Goal: Task Accomplishment & Management: Manage account settings

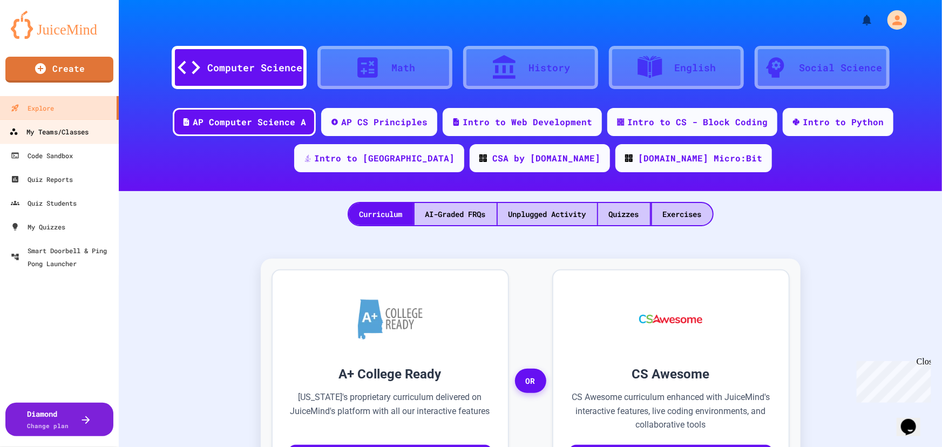
click at [58, 124] on link "My Teams/Classes" at bounding box center [59, 131] width 123 height 24
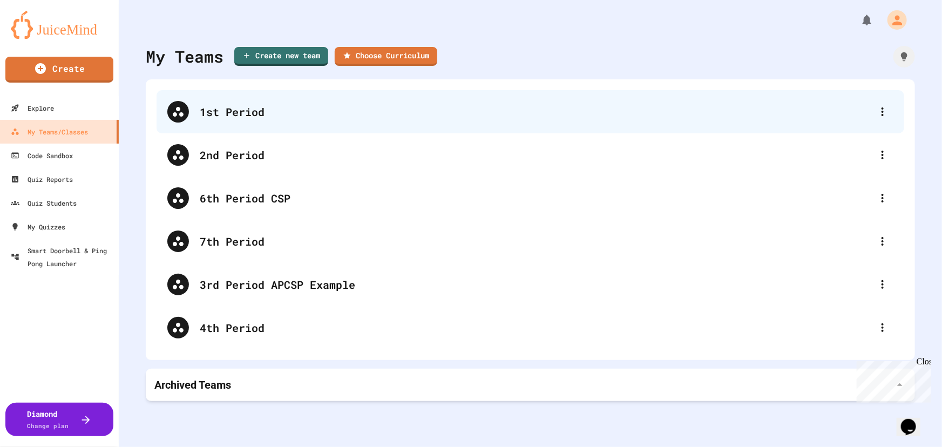
click at [254, 118] on div "1st Period" at bounding box center [536, 112] width 672 height 16
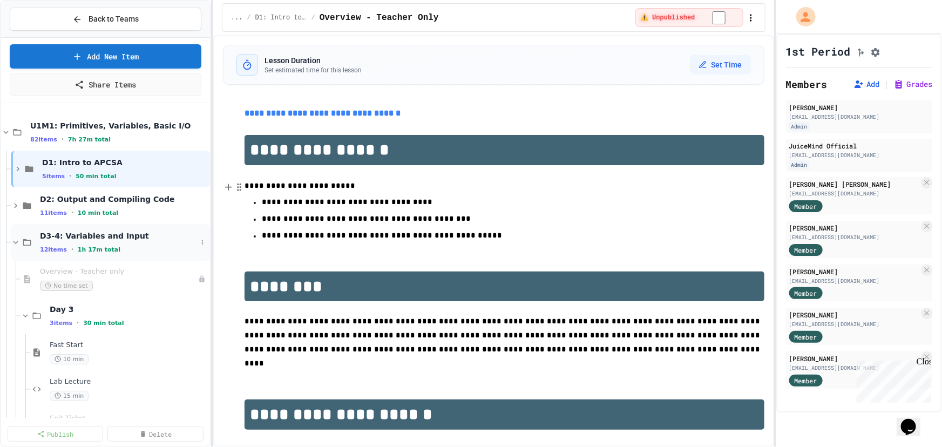
click at [109, 236] on span "D3-4: Variables and Input" at bounding box center [118, 236] width 157 height 10
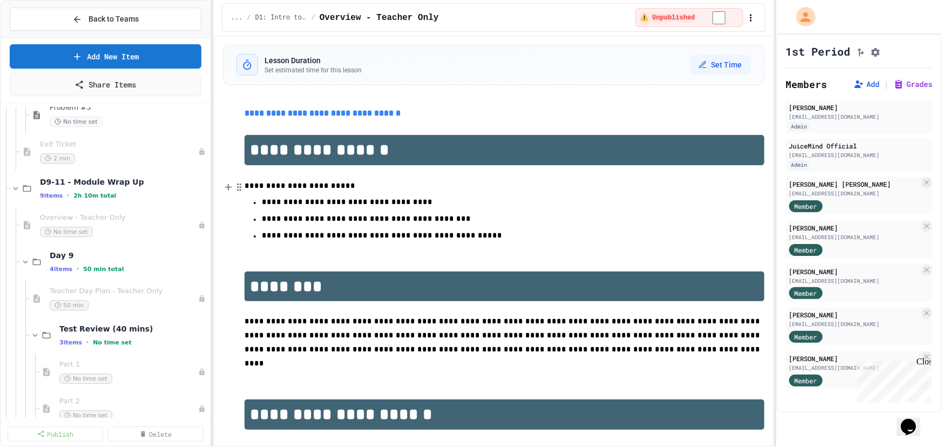
scroll to position [1766, 0]
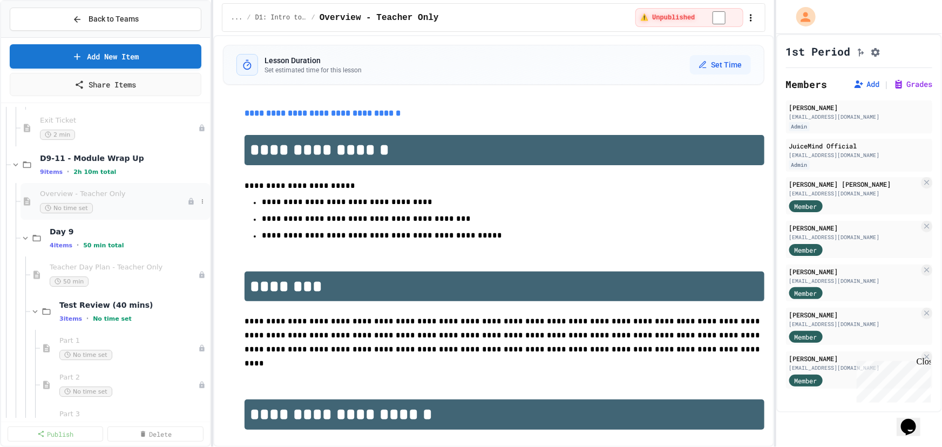
click at [112, 197] on span "Overview - Teacher Only" at bounding box center [113, 193] width 147 height 9
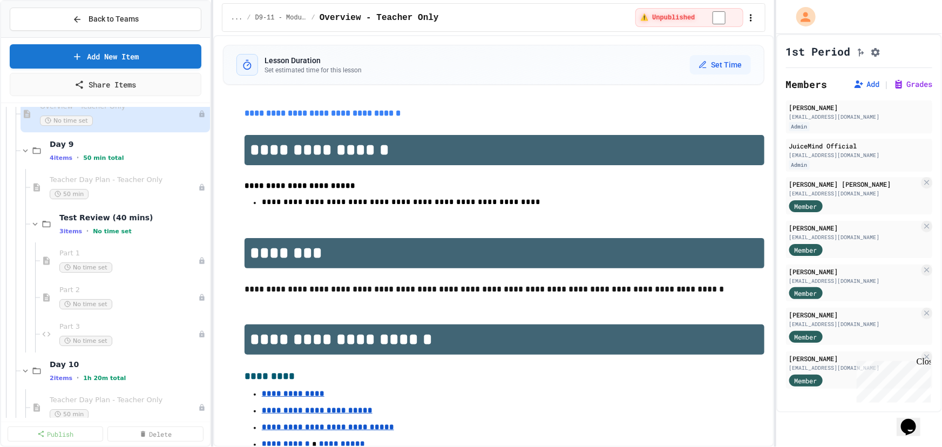
scroll to position [1864, 0]
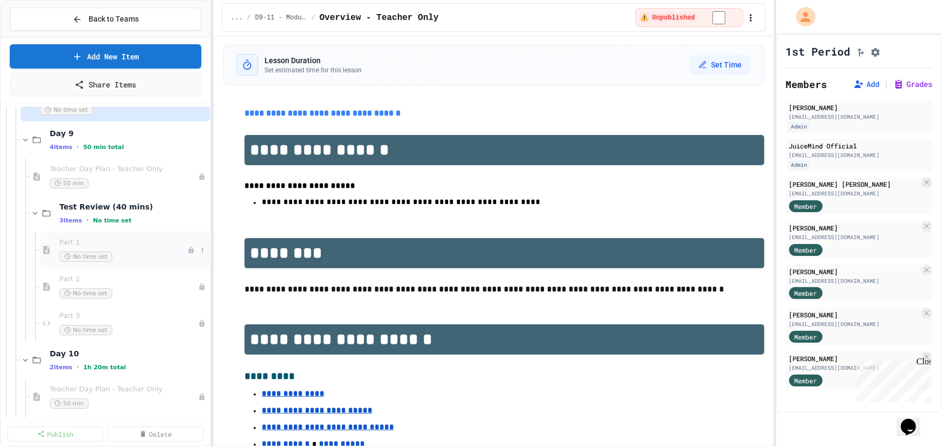
click at [100, 248] on div "Part 1 No time set" at bounding box center [123, 250] width 128 height 24
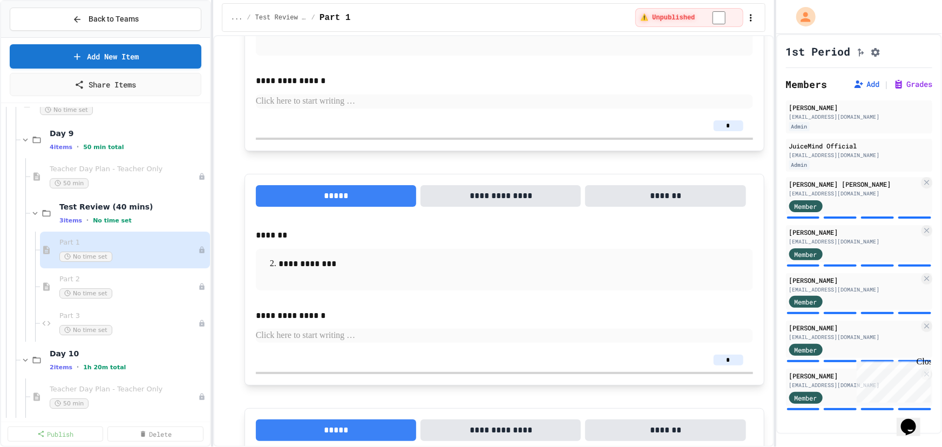
scroll to position [392, 0]
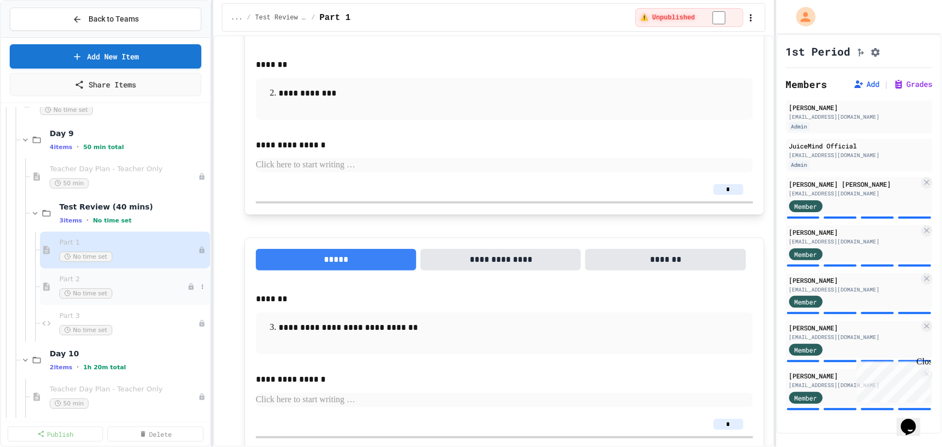
click at [74, 288] on span "No time set" at bounding box center [85, 293] width 53 height 10
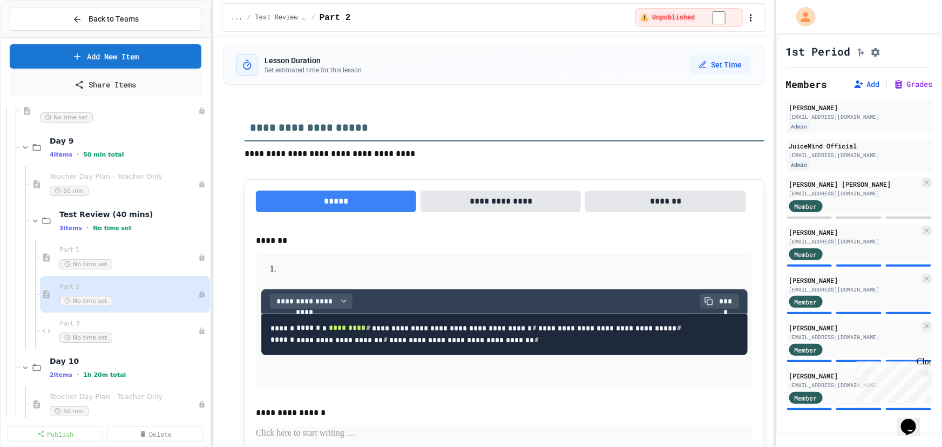
scroll to position [1864, 0]
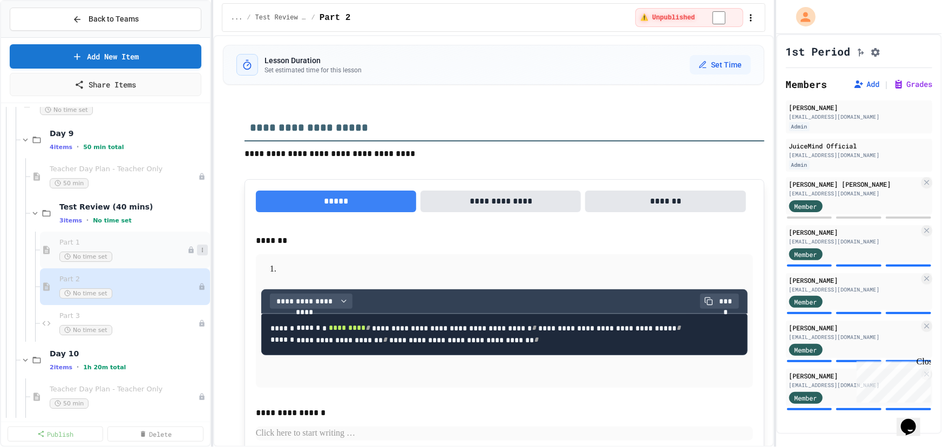
click at [199, 246] on button at bounding box center [202, 249] width 11 height 11
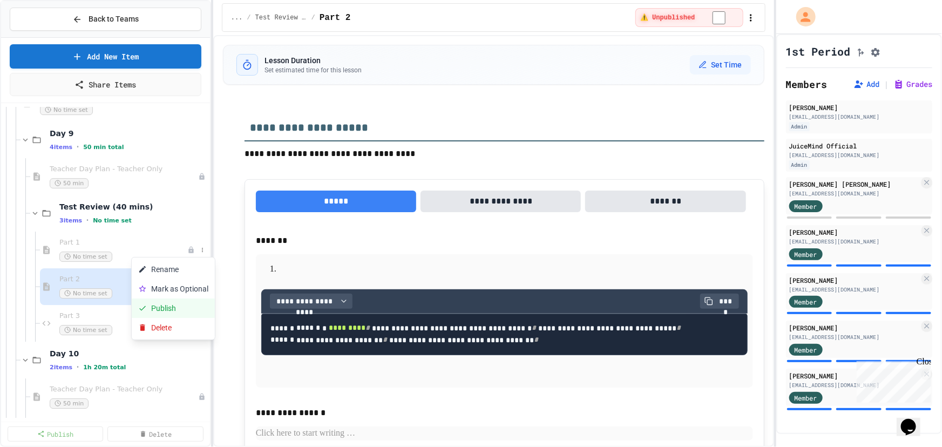
click at [169, 304] on button "Publish" at bounding box center [173, 307] width 83 height 19
click at [199, 283] on icon at bounding box center [202, 286] width 6 height 6
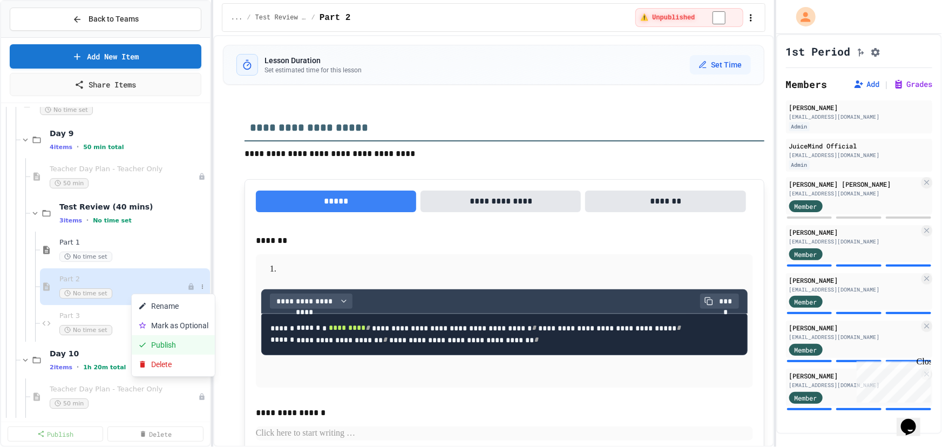
click at [173, 340] on button "Publish" at bounding box center [173, 344] width 83 height 19
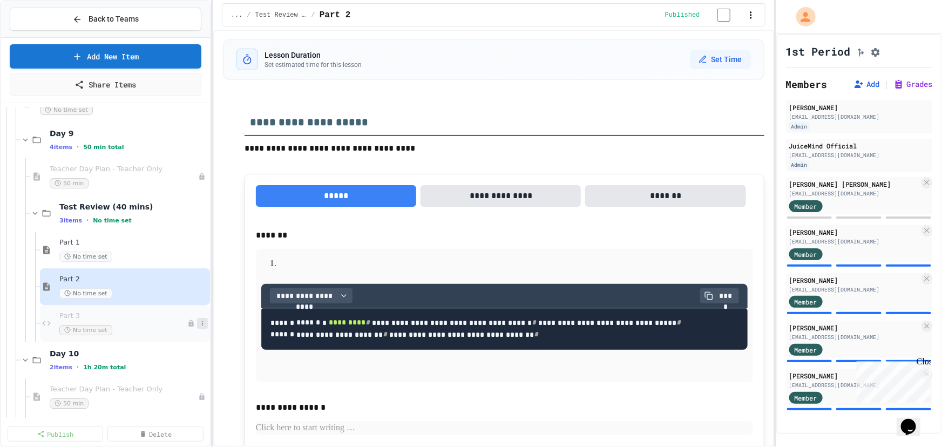
click at [199, 322] on icon at bounding box center [202, 323] width 6 height 6
click at [167, 375] on button "Publish" at bounding box center [173, 381] width 83 height 19
click at [99, 332] on span "No time set" at bounding box center [85, 330] width 53 height 10
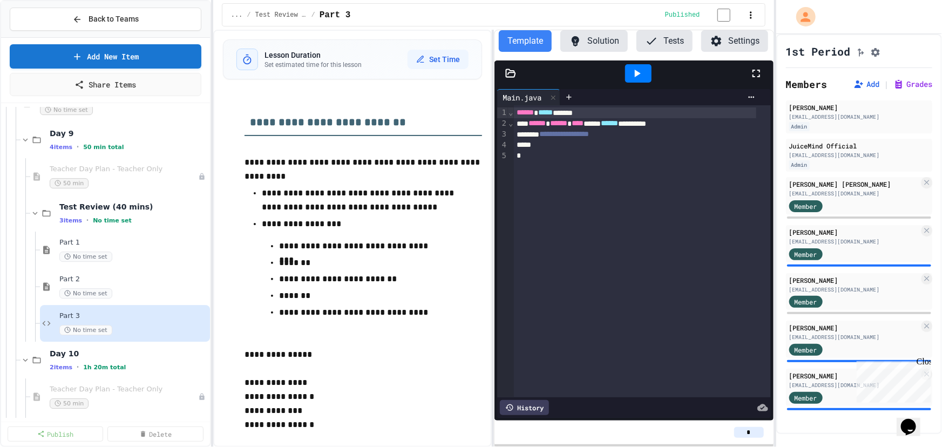
click at [582, 41] on button "Solution" at bounding box center [593, 41] width 67 height 22
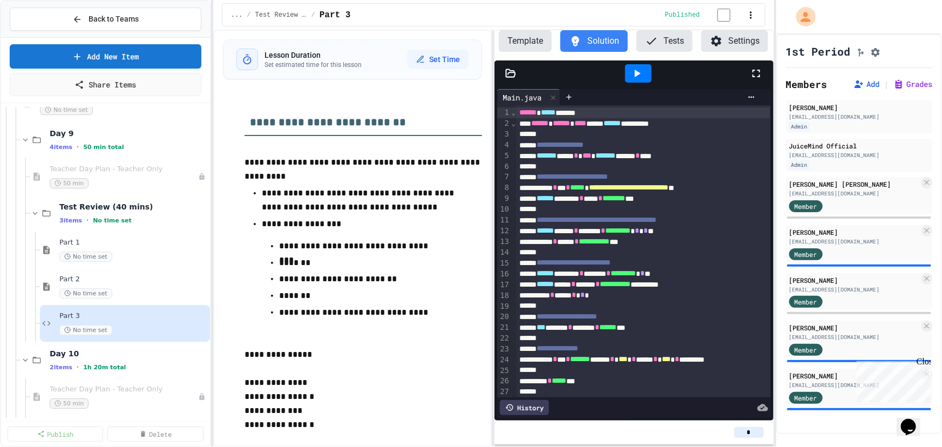
click at [505, 47] on button "Template" at bounding box center [525, 41] width 53 height 22
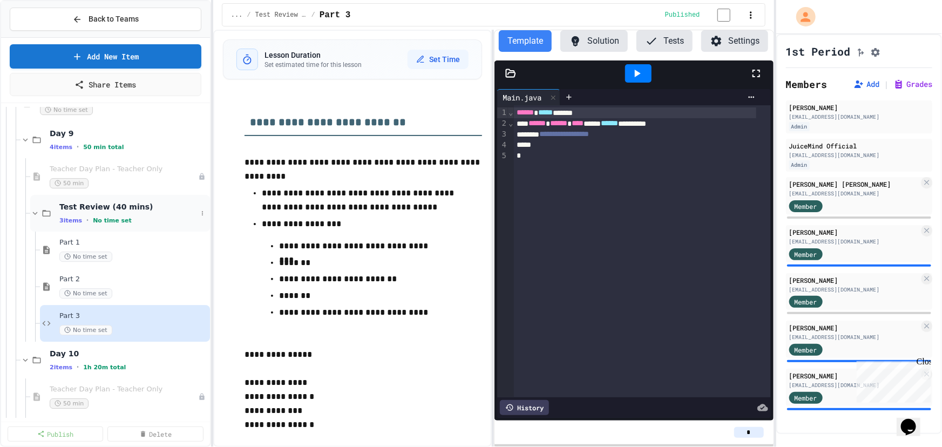
click at [79, 226] on div "Test Review (40 mins) 3 items • No time set" at bounding box center [120, 213] width 180 height 37
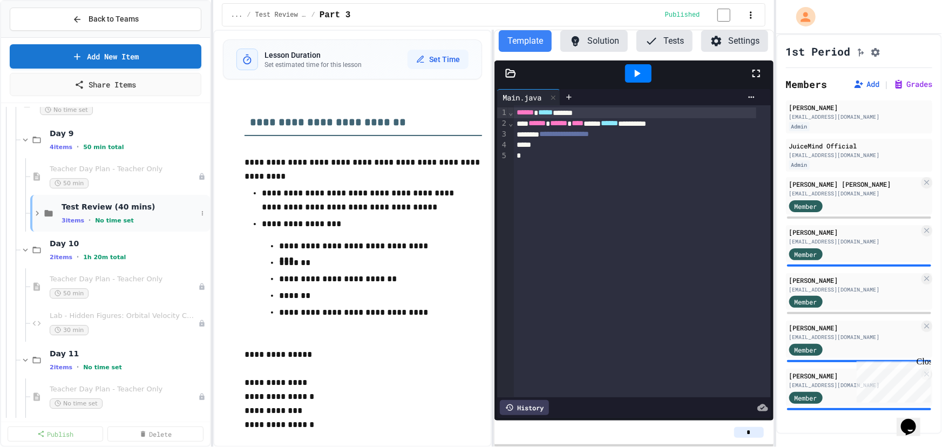
click at [38, 213] on icon at bounding box center [37, 213] width 10 height 10
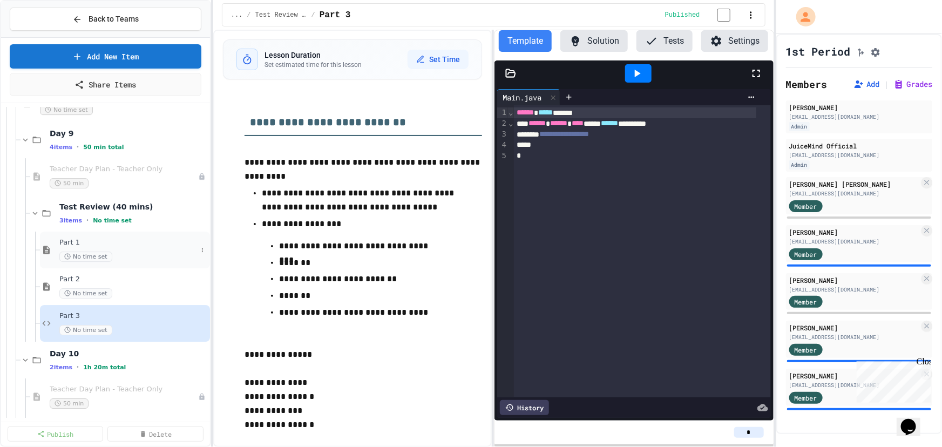
click at [99, 247] on div "Part 1 No time set" at bounding box center [128, 250] width 138 height 24
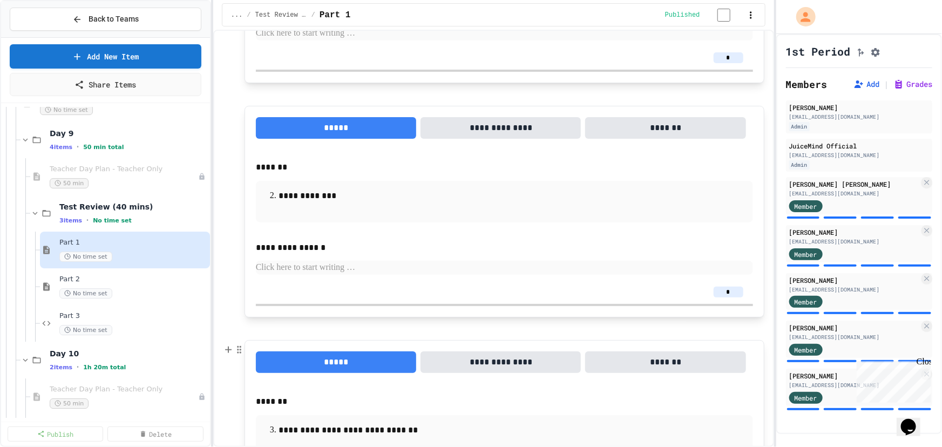
scroll to position [275, 0]
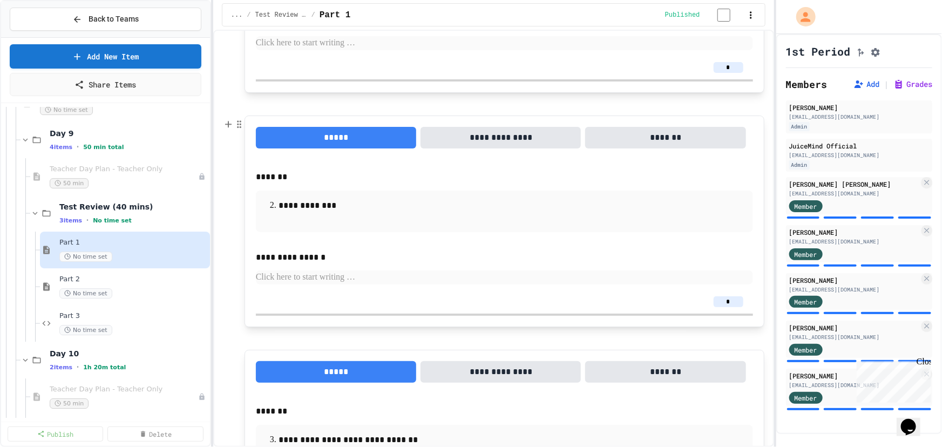
click at [313, 210] on p "**********" at bounding box center [500, 206] width 445 height 14
click at [391, 213] on p "**********" at bounding box center [500, 206] width 445 height 14
click at [324, 281] on p at bounding box center [504, 277] width 497 height 14
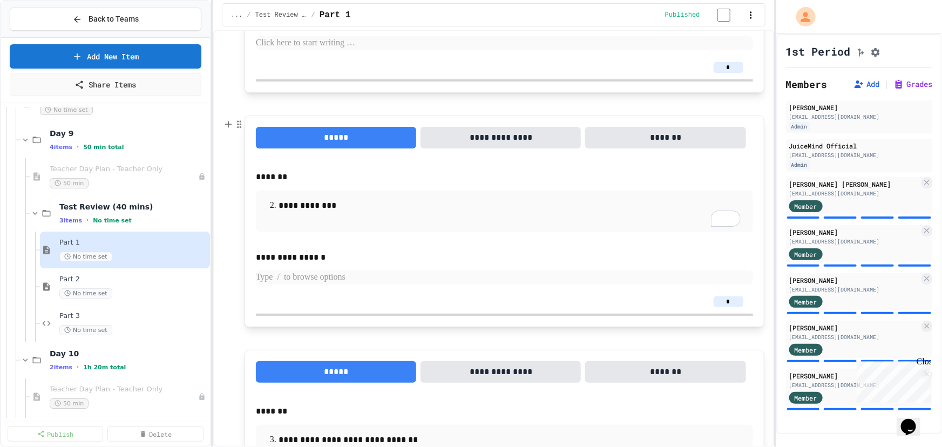
scroll to position [324, 0]
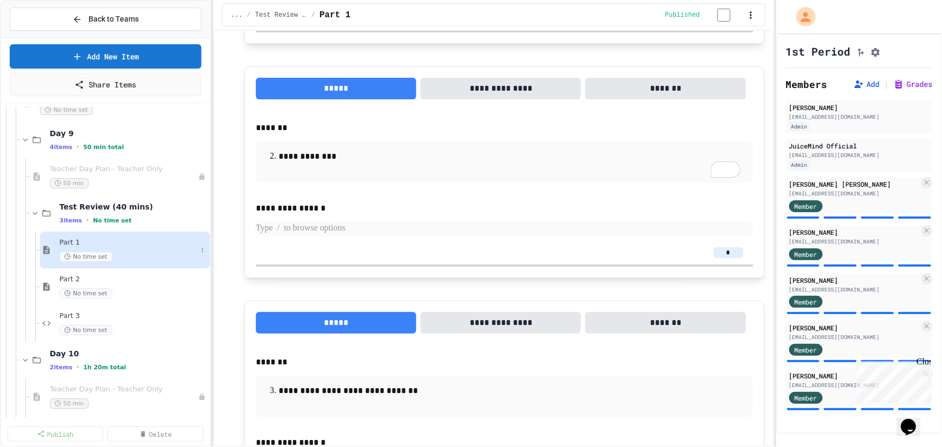
click at [86, 249] on div "Part 1 No time set" at bounding box center [128, 250] width 138 height 24
click at [883, 198] on div "[EMAIL_ADDRESS][DOMAIN_NAME]" at bounding box center [854, 193] width 130 height 8
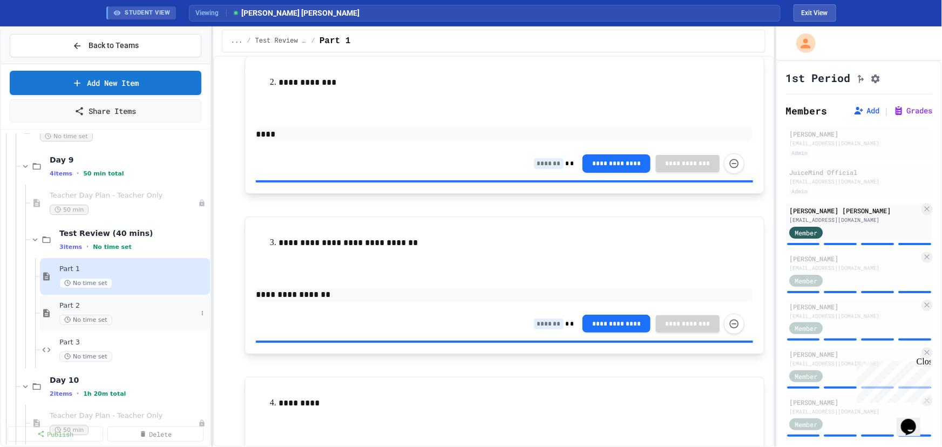
scroll to position [249, 0]
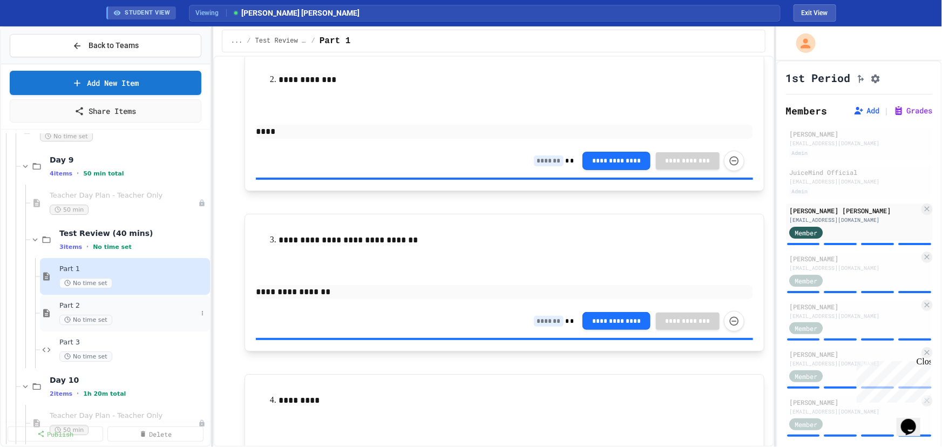
click at [66, 315] on span "No time set" at bounding box center [85, 320] width 53 height 10
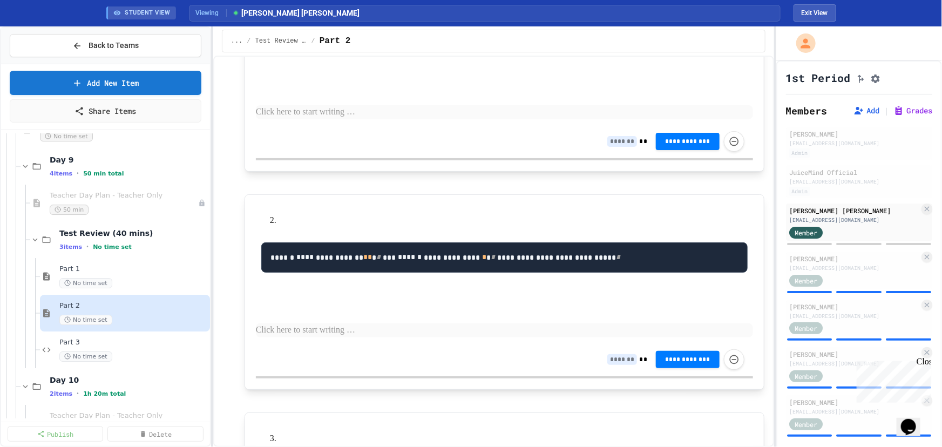
scroll to position [196, 0]
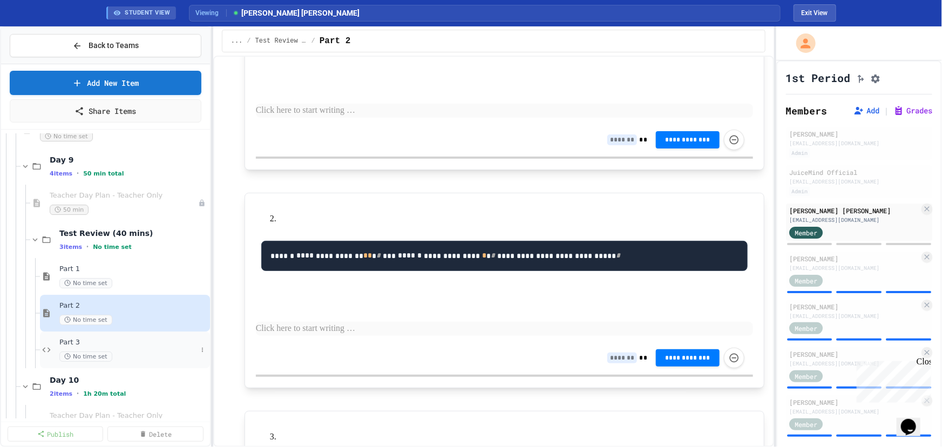
click at [118, 344] on span "Part 3" at bounding box center [128, 342] width 138 height 9
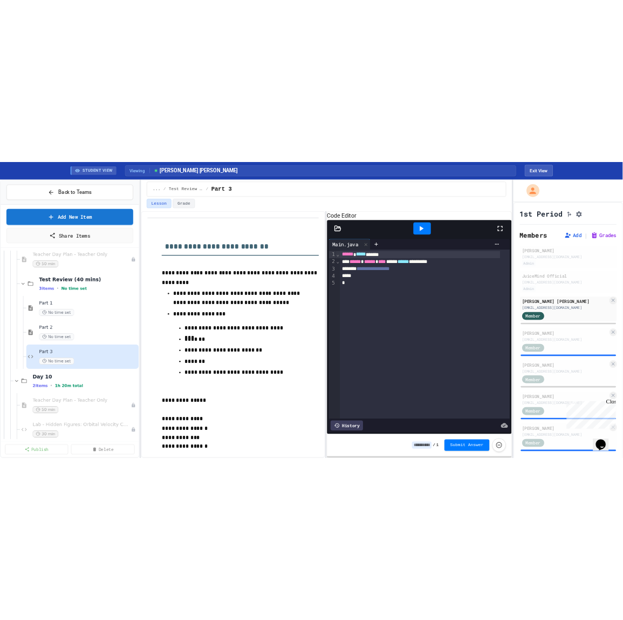
scroll to position [1913, 0]
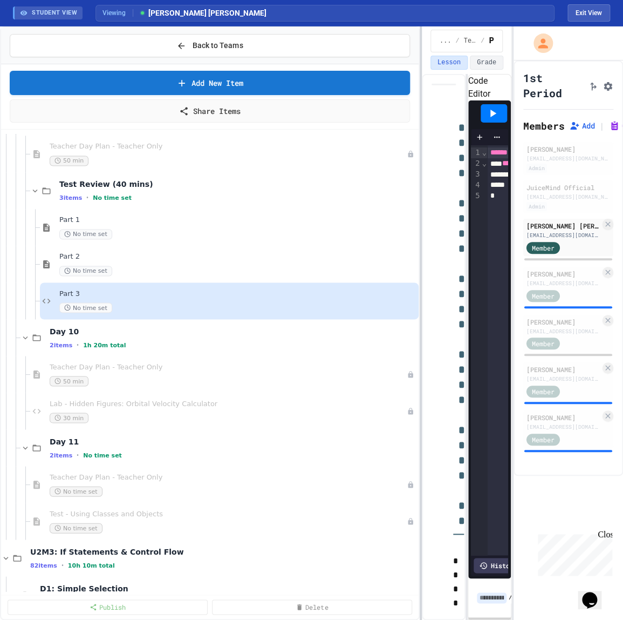
click at [421, 227] on div at bounding box center [421, 322] width 2 height 593
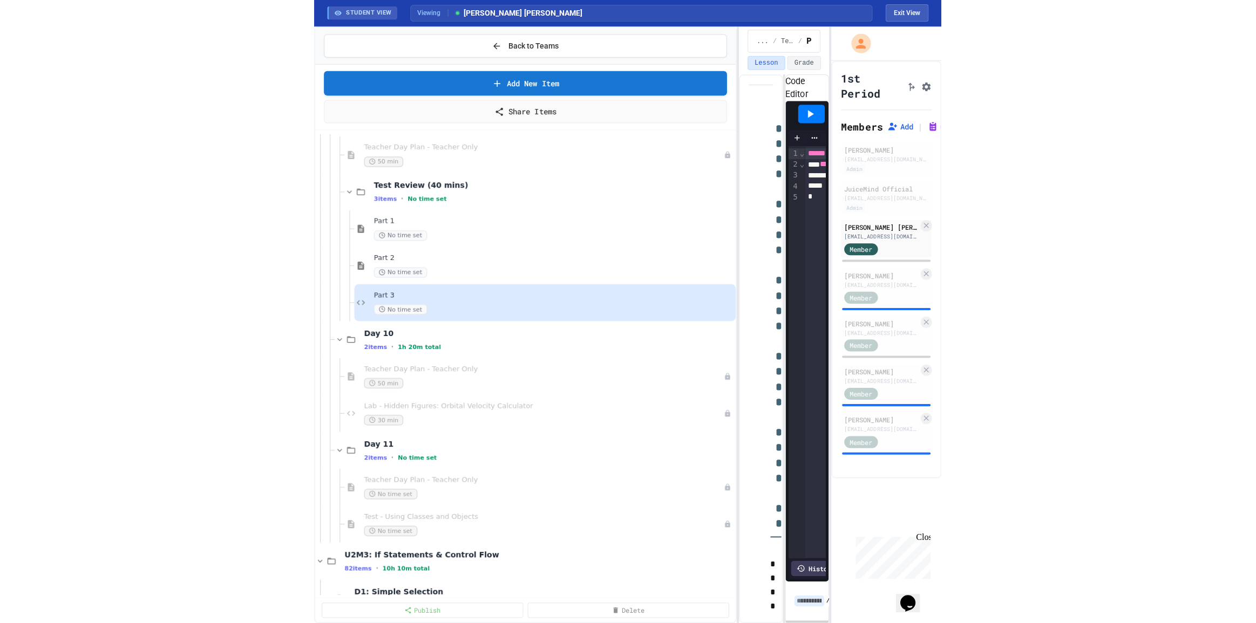
scroll to position [1717, 0]
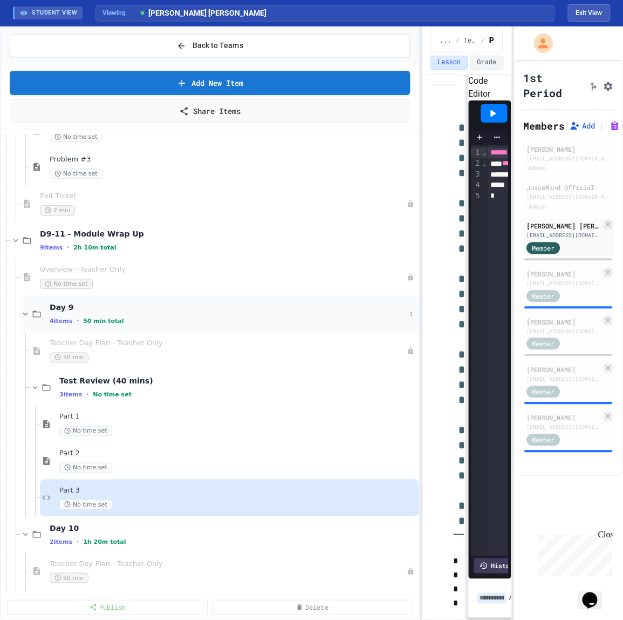
click at [117, 315] on div "Day 9 4 items • 50 min total" at bounding box center [228, 313] width 356 height 23
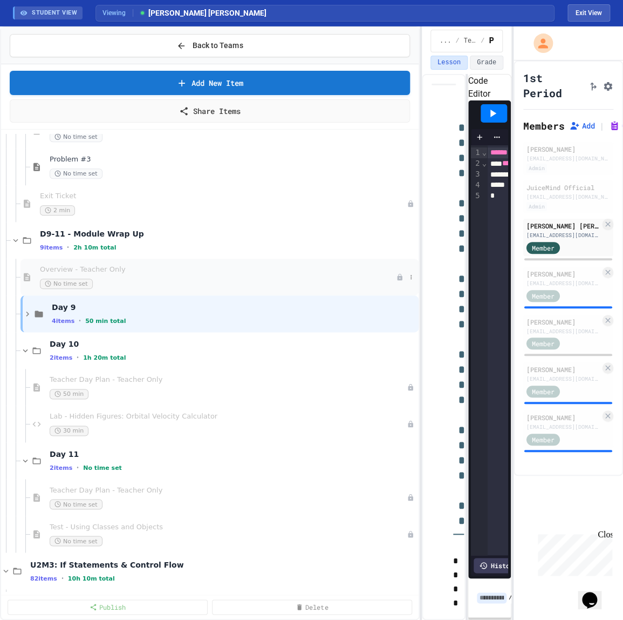
click at [108, 271] on span "Overview - Teacher Only" at bounding box center [218, 269] width 356 height 9
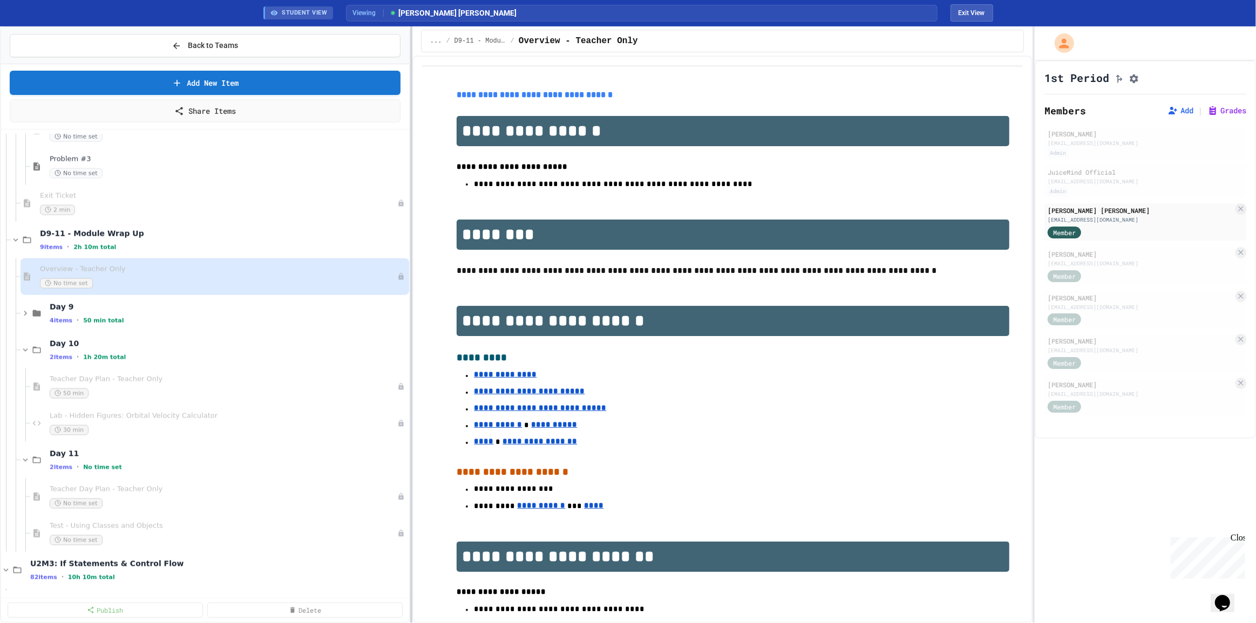
click at [410, 194] on div at bounding box center [411, 324] width 2 height 597
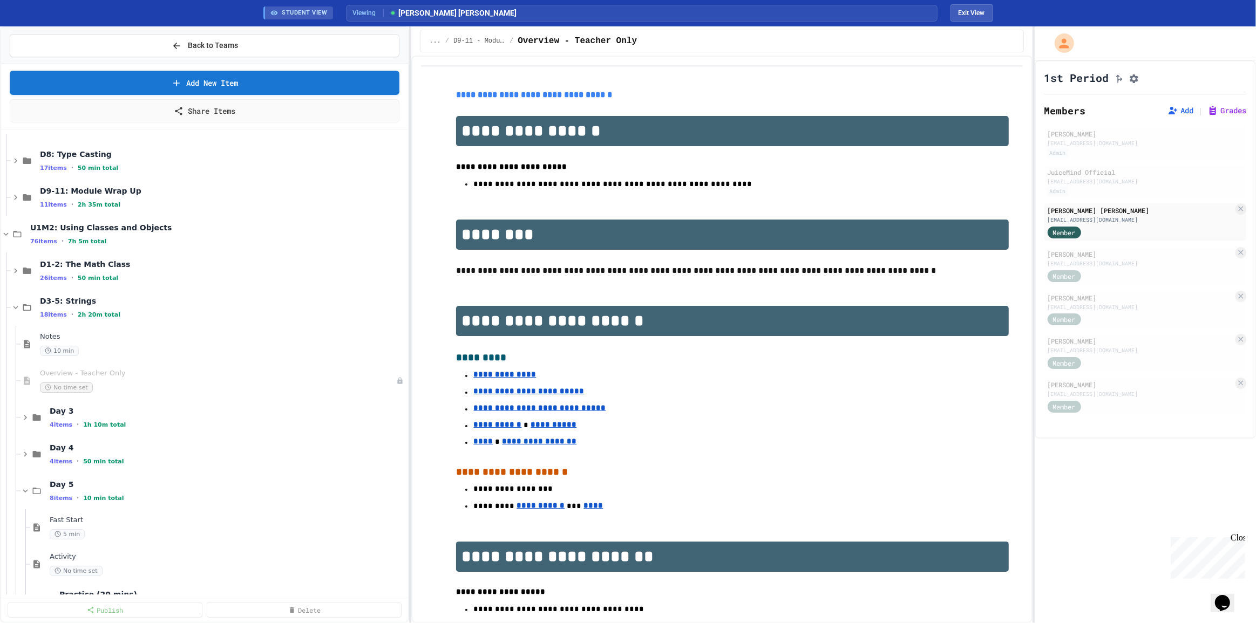
scroll to position [147, 0]
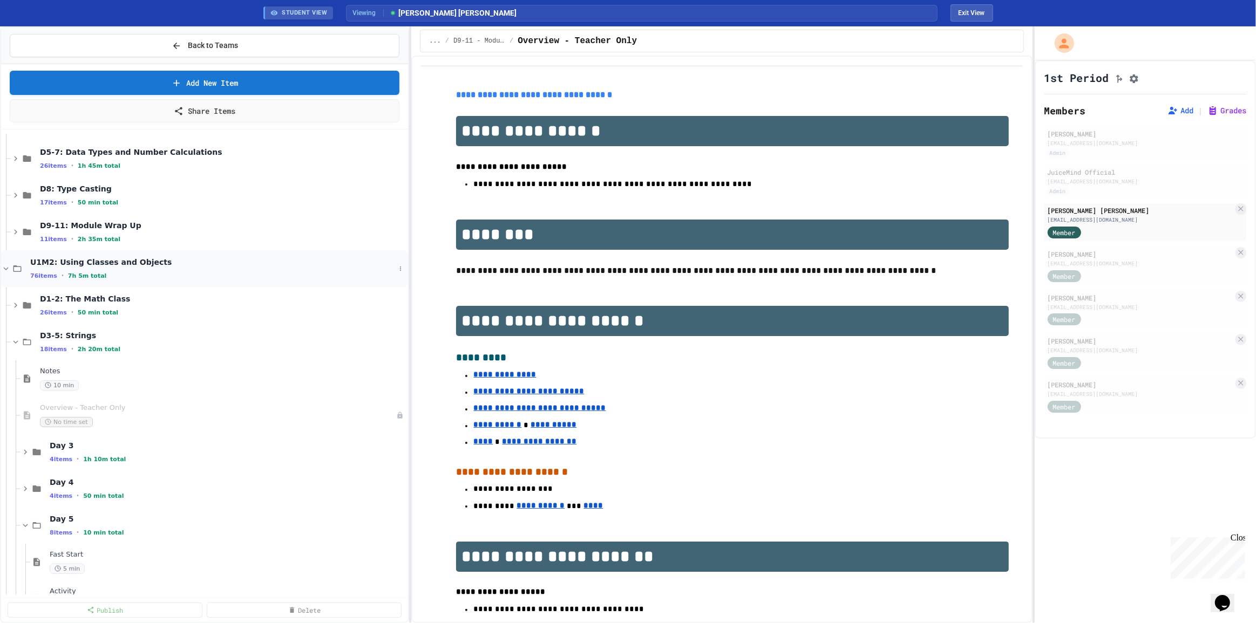
click at [10, 266] on icon at bounding box center [6, 269] width 10 height 10
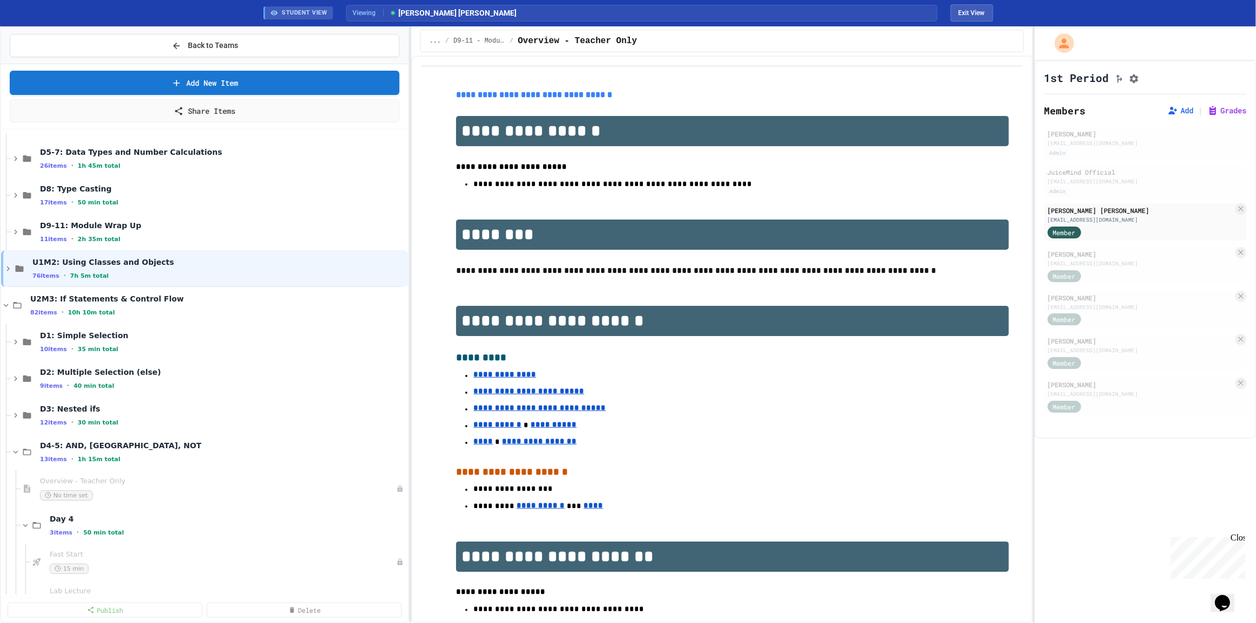
click at [10, 266] on icon at bounding box center [8, 269] width 10 height 10
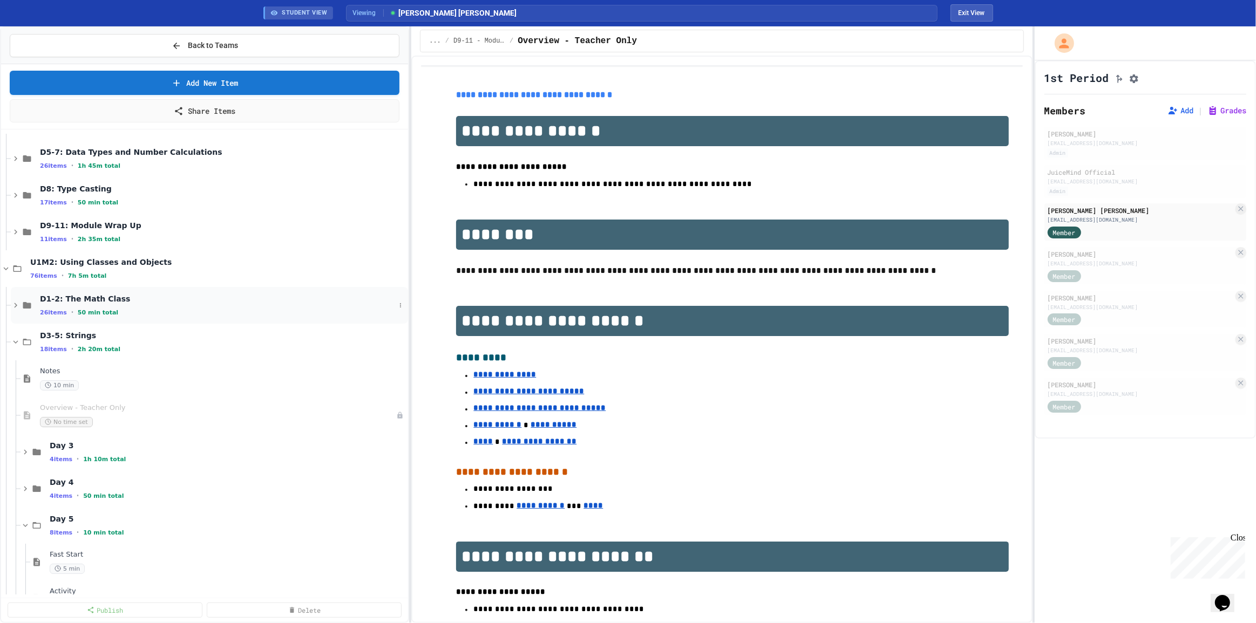
click at [16, 304] on icon at bounding box center [15, 305] width 3 height 5
click at [113, 337] on span "Overview - Teacher Only" at bounding box center [212, 334] width 345 height 9
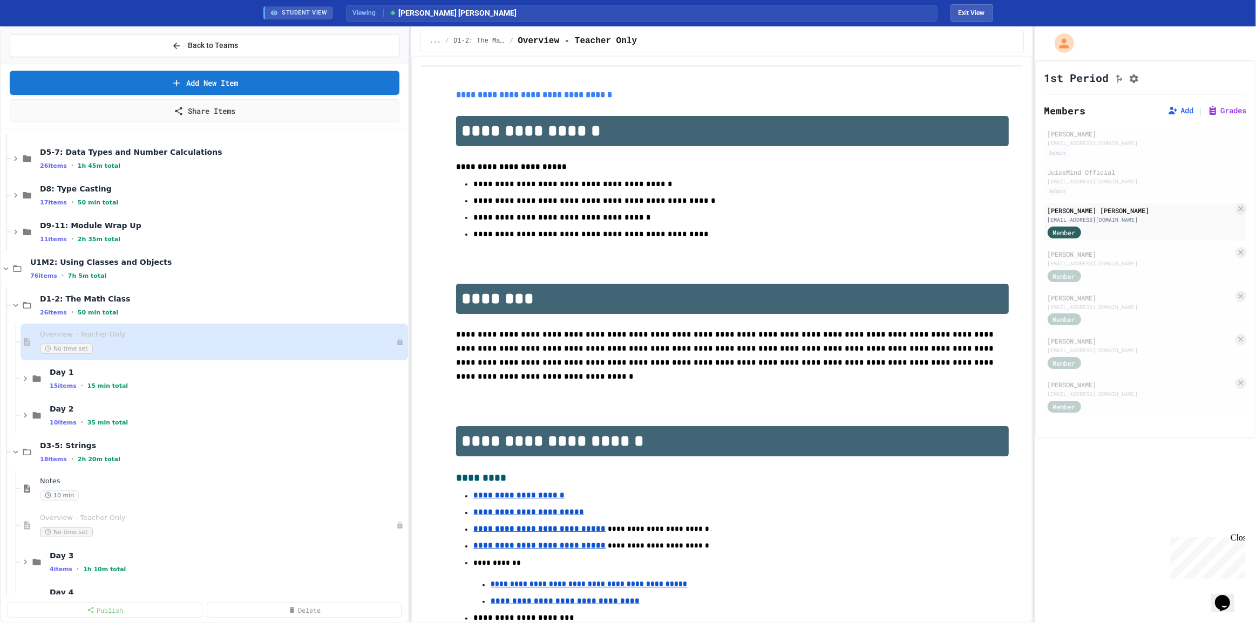
click at [511, 97] on link "**********" at bounding box center [534, 95] width 156 height 8
